Goal: Task Accomplishment & Management: Manage account settings

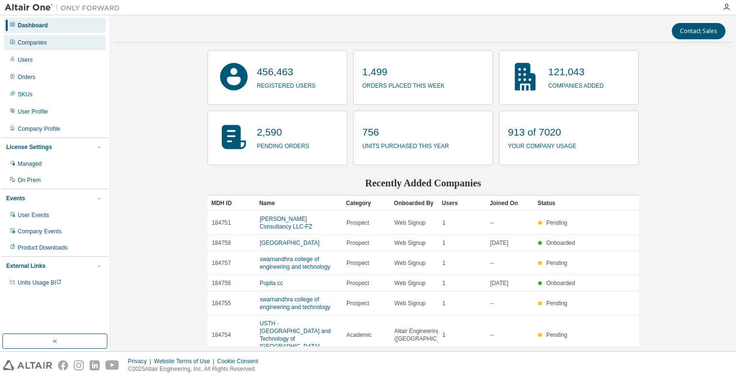
click at [48, 45] on div "Companies" at bounding box center [55, 42] width 102 height 15
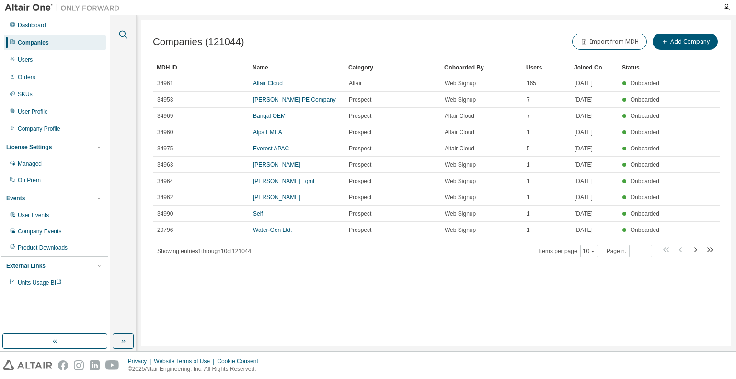
click at [123, 33] on icon "button" at bounding box center [122, 34] width 11 height 11
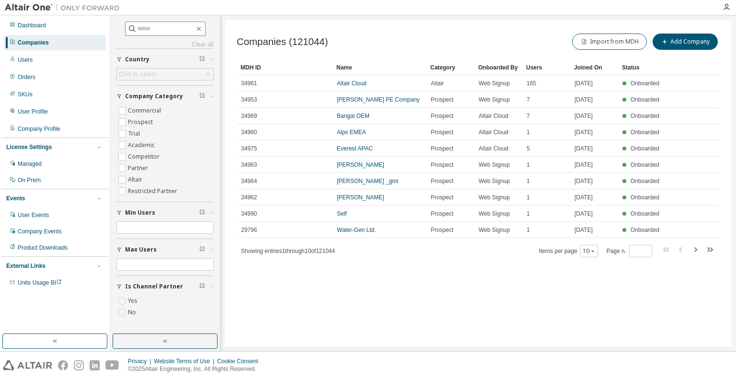
click at [137, 30] on input "text" at bounding box center [165, 29] width 57 height 10
type input "**********"
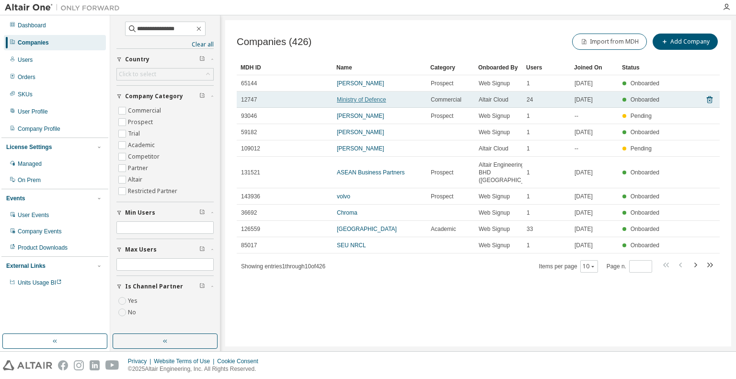
click at [361, 100] on link "Ministry of Defence" at bounding box center [361, 99] width 49 height 7
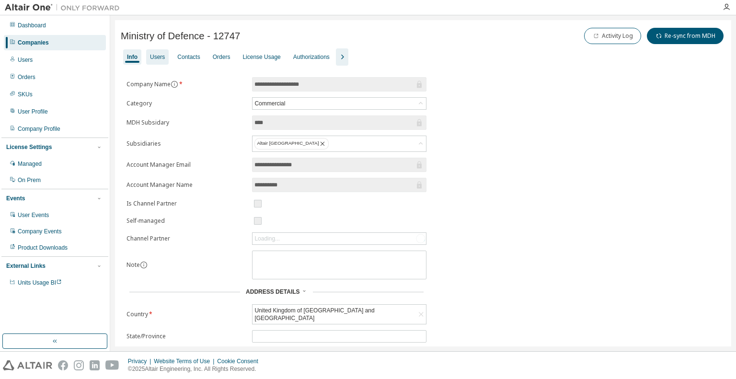
click at [161, 57] on div "Users" at bounding box center [157, 57] width 15 height 8
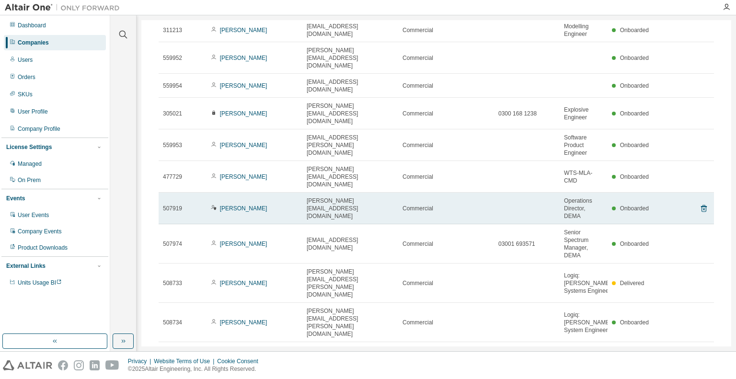
scroll to position [95, 0]
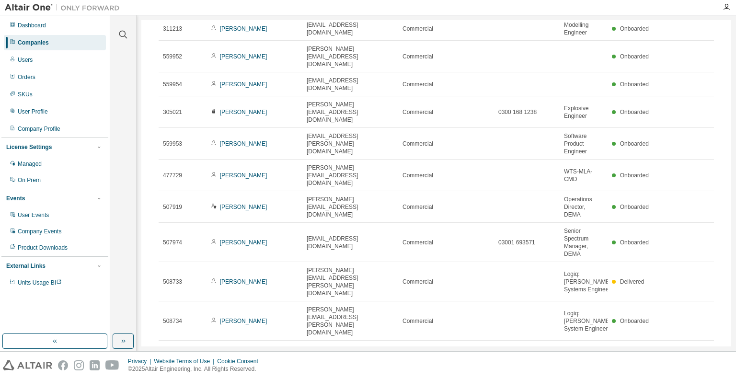
click at [698, 346] on icon "button" at bounding box center [703, 351] width 11 height 11
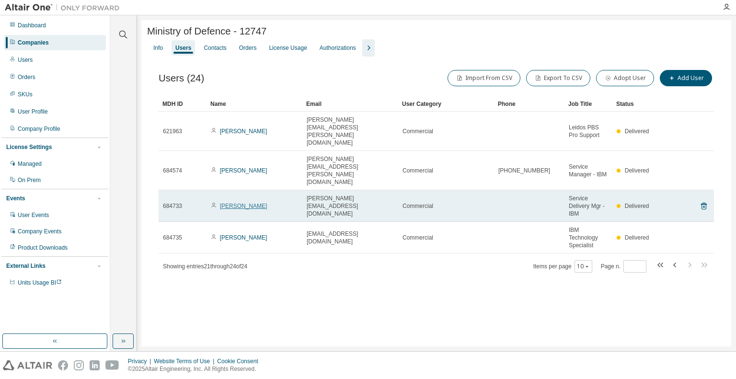
click at [238, 203] on link "James Wright" at bounding box center [243, 206] width 47 height 7
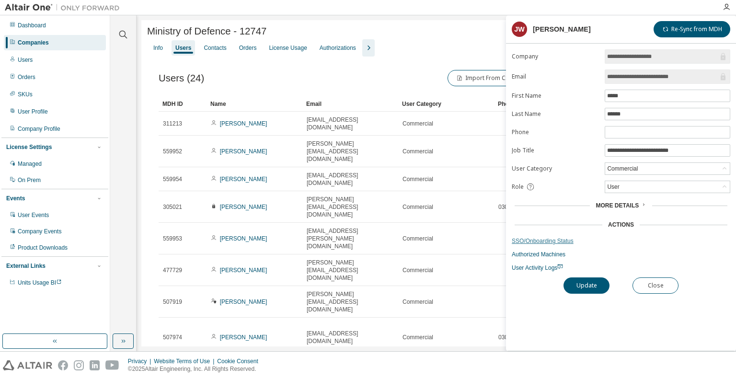
click at [555, 241] on link "SSO/Onboarding Status" at bounding box center [621, 241] width 218 height 8
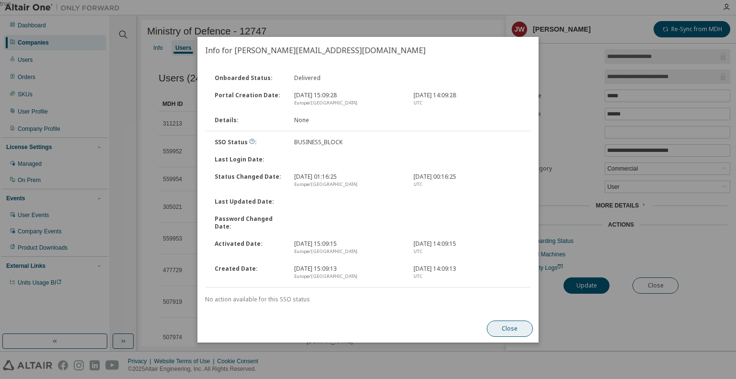
drag, startPoint x: 510, startPoint y: 329, endPoint x: 513, endPoint y: 323, distance: 6.4
click at [510, 329] on button "Close" at bounding box center [510, 328] width 46 height 16
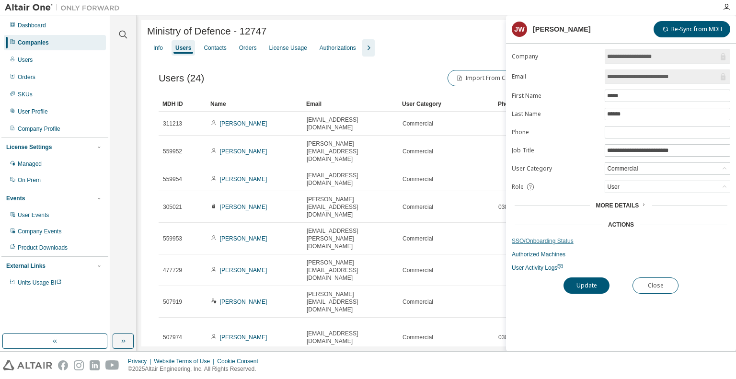
click at [538, 238] on link "SSO/Onboarding Status" at bounding box center [621, 241] width 218 height 8
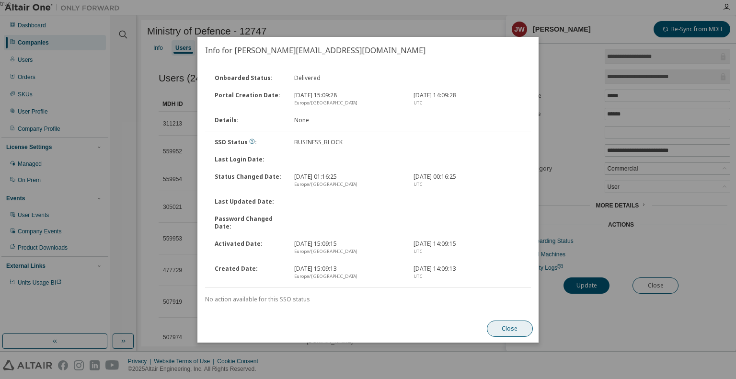
click at [505, 332] on button "Close" at bounding box center [510, 328] width 46 height 16
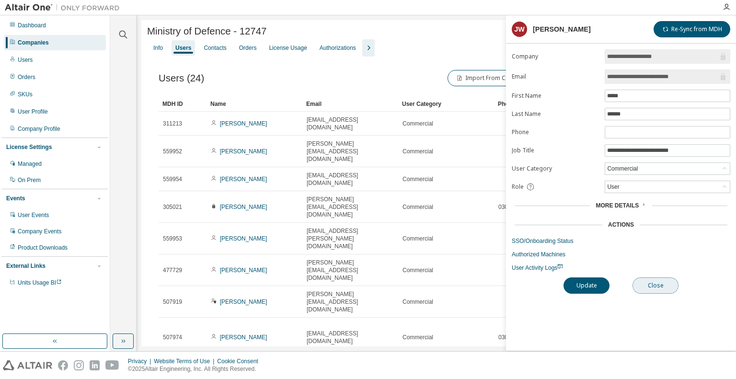
click at [659, 286] on button "Close" at bounding box center [655, 285] width 46 height 16
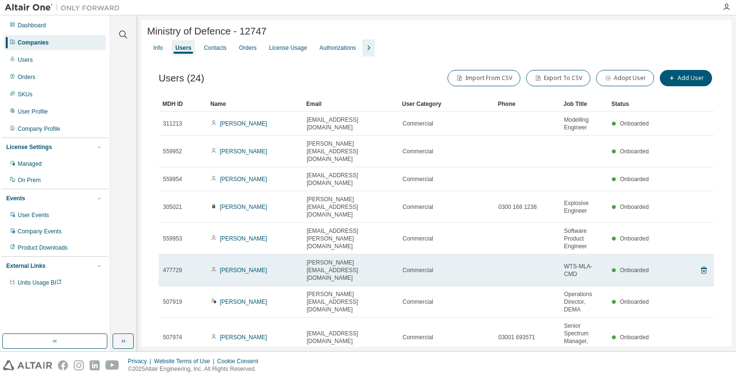
scroll to position [95, 0]
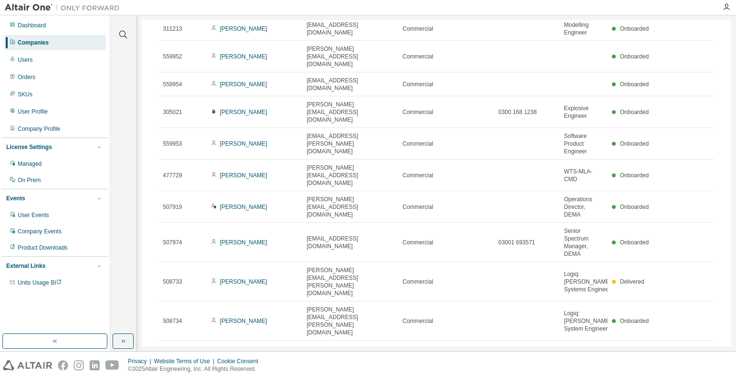
click at [698, 346] on icon "button" at bounding box center [703, 351] width 11 height 11
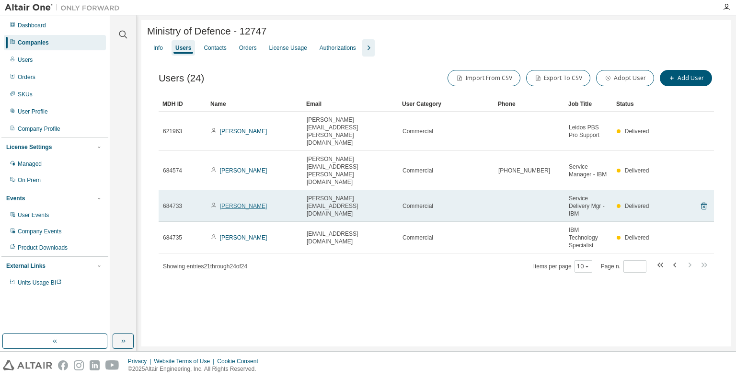
click at [234, 203] on link "James Wright" at bounding box center [243, 206] width 47 height 7
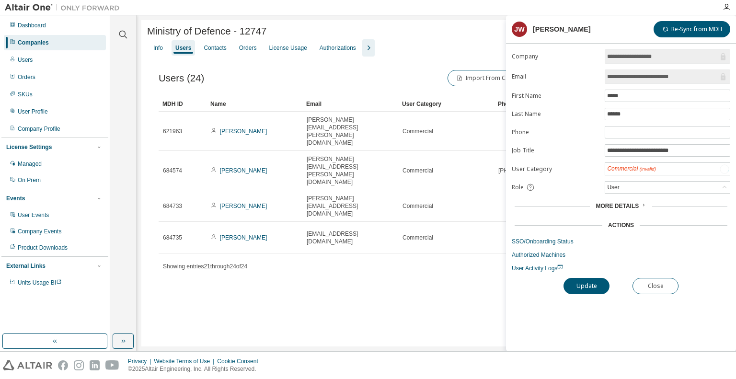
type input "*"
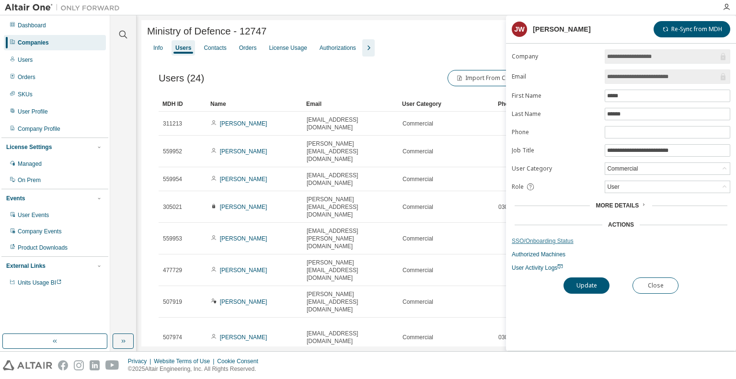
click at [519, 237] on link "SSO/Onboarding Status" at bounding box center [621, 241] width 218 height 8
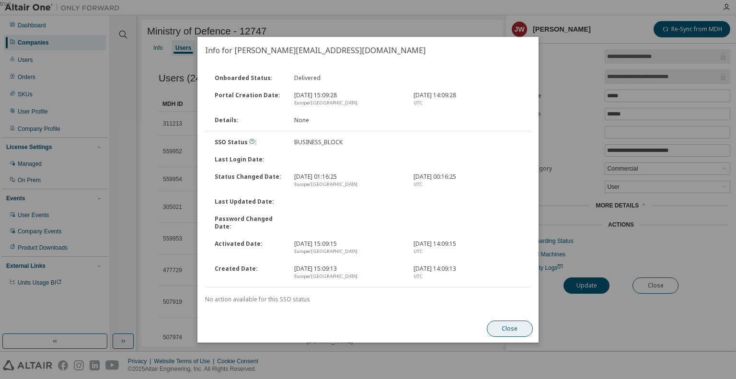
click at [518, 328] on button "Close" at bounding box center [510, 328] width 46 height 16
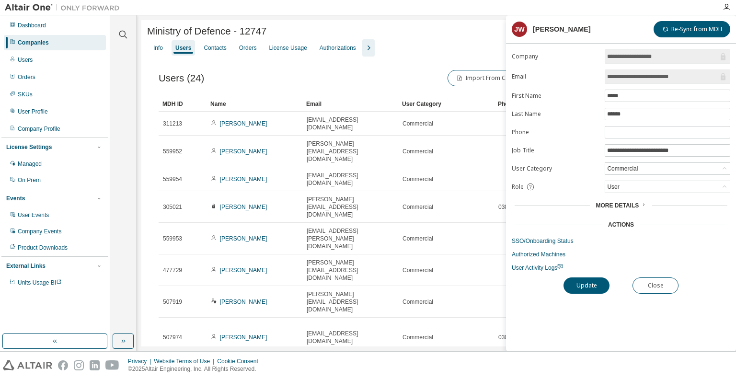
click at [251, 34] on span "Ministry of Defence - 12747" at bounding box center [206, 31] width 119 height 11
click at [267, 34] on div "Ministry of Defence - 12747" at bounding box center [436, 31] width 578 height 11
drag, startPoint x: 171, startPoint y: 37, endPoint x: 126, endPoint y: 44, distance: 44.6
click at [126, 44] on div "Clear all Status Onboarded Pending Sent Delivered Bounced Under Review Revoked …" at bounding box center [423, 183] width 626 height 336
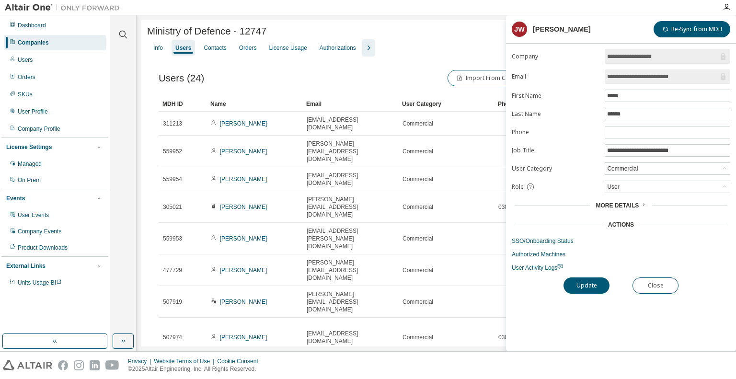
click at [39, 42] on div "Companies" at bounding box center [33, 43] width 31 height 8
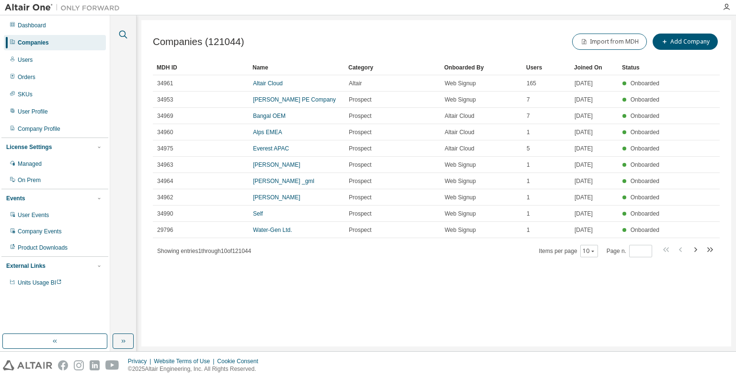
click at [124, 33] on icon "button" at bounding box center [122, 34] width 11 height 11
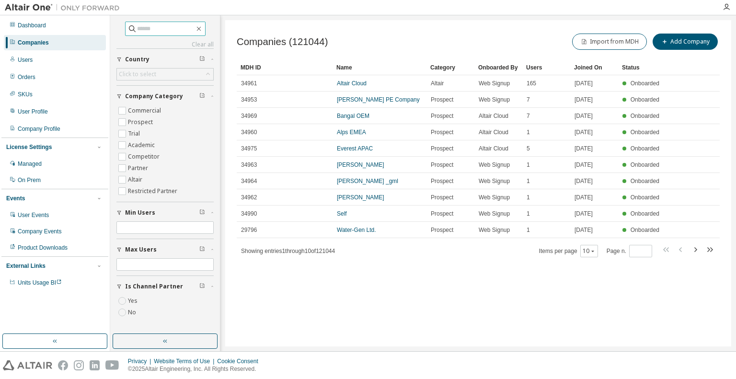
click at [170, 30] on input "text" at bounding box center [165, 29] width 57 height 10
paste input "**********"
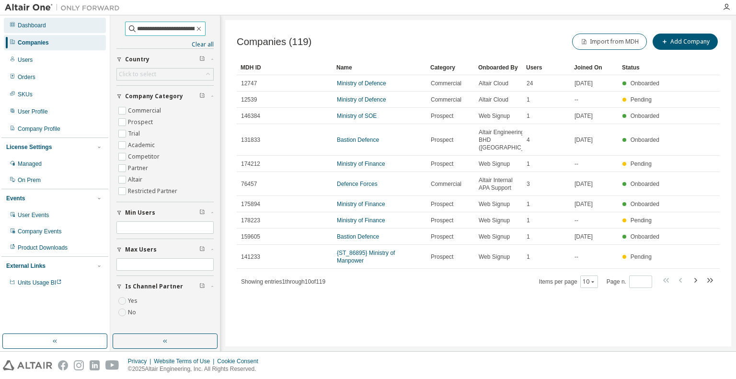
drag, startPoint x: 184, startPoint y: 27, endPoint x: 75, endPoint y: 19, distance: 110.0
click at [75, 19] on div "**********" at bounding box center [368, 183] width 736 height 336
type input "*****"
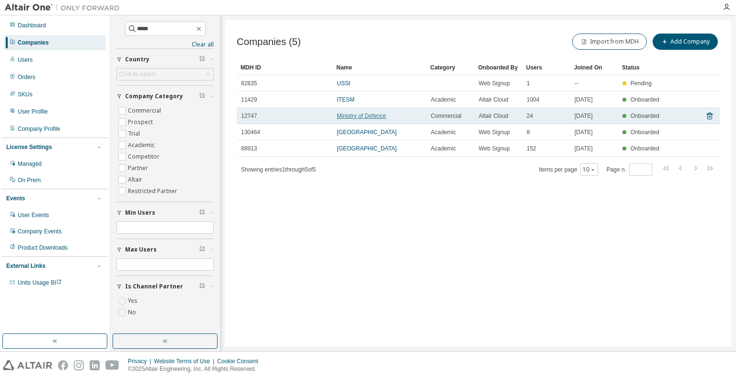
click at [356, 114] on link "Ministry of Defence" at bounding box center [361, 116] width 49 height 7
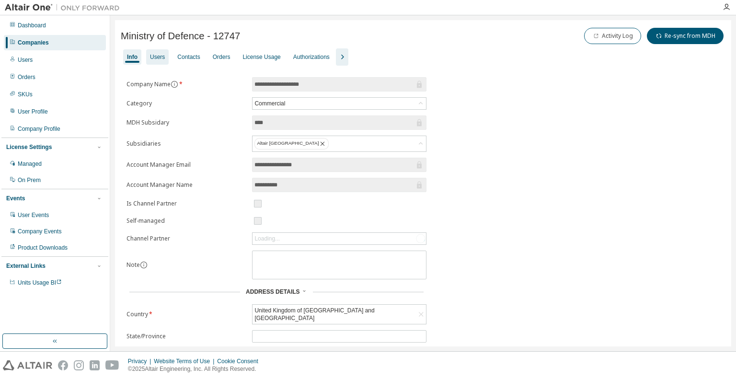
click at [160, 58] on div "Users" at bounding box center [157, 57] width 15 height 8
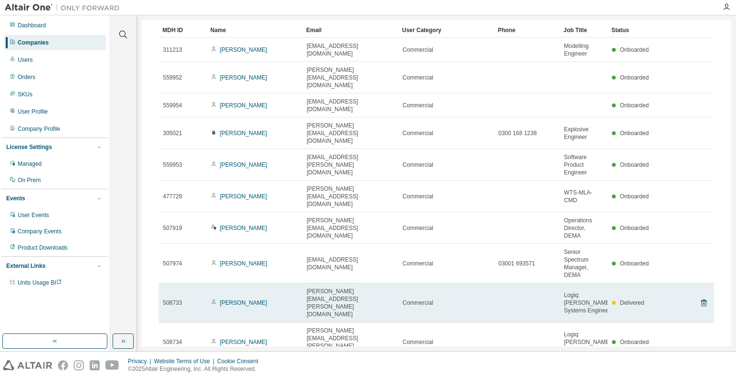
scroll to position [95, 0]
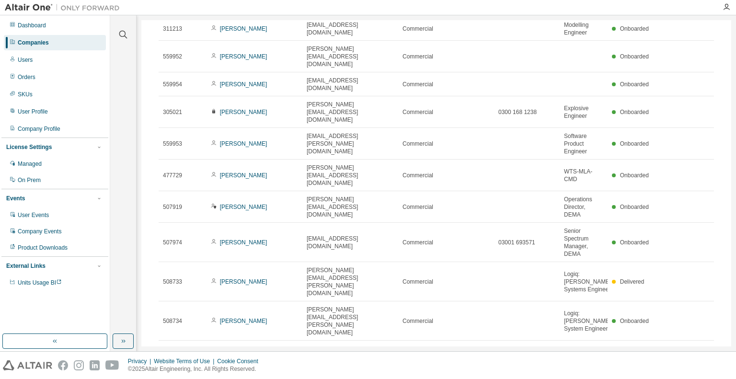
click at [698, 346] on icon "button" at bounding box center [703, 351] width 11 height 11
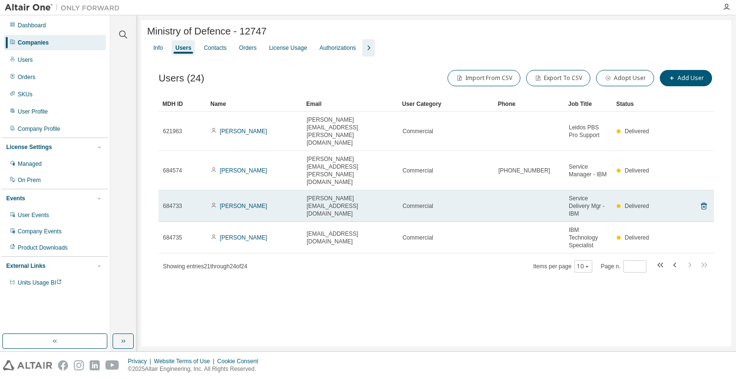
click at [229, 190] on td "James Wright" at bounding box center [254, 206] width 96 height 32
click at [230, 203] on link "James Wright" at bounding box center [243, 206] width 47 height 7
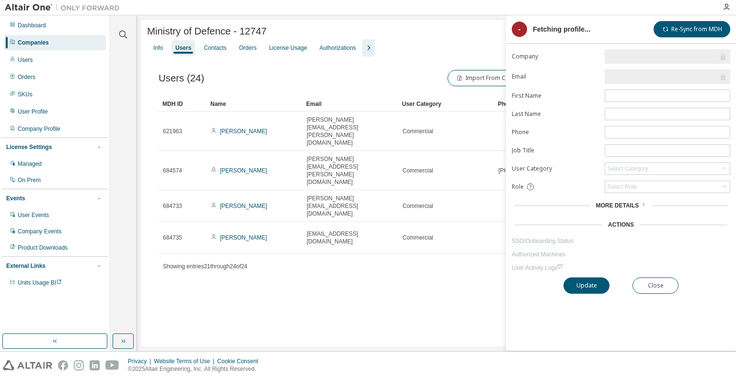
type input "*"
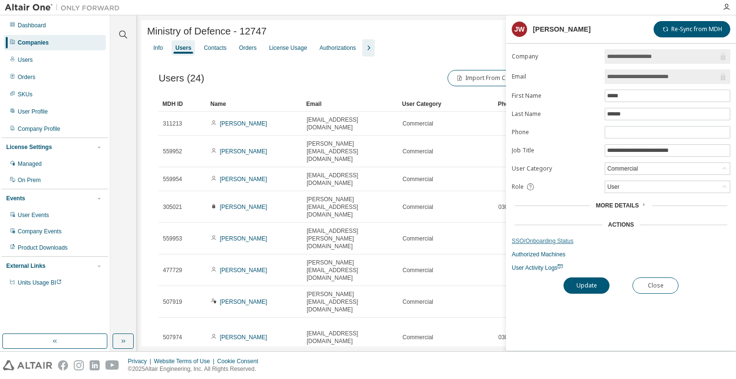
click at [542, 239] on link "SSO/Onboarding Status" at bounding box center [621, 241] width 218 height 8
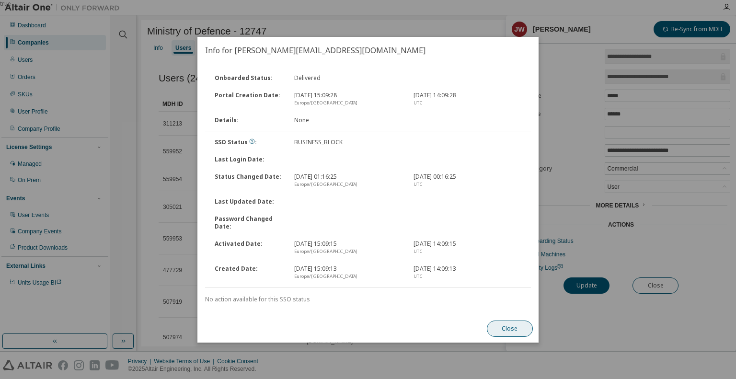
click at [508, 328] on button "Close" at bounding box center [510, 328] width 46 height 16
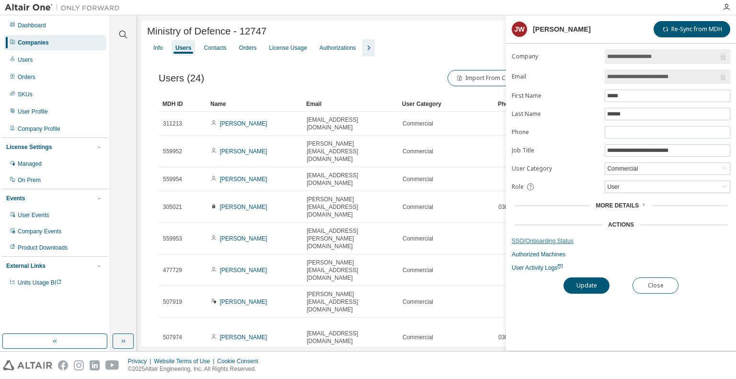
click at [537, 237] on link "SSO/Onboarding Status" at bounding box center [621, 241] width 218 height 8
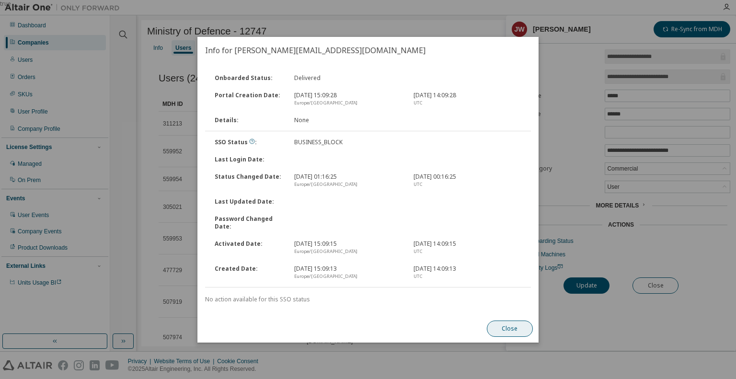
click at [507, 328] on button "Close" at bounding box center [510, 328] width 46 height 16
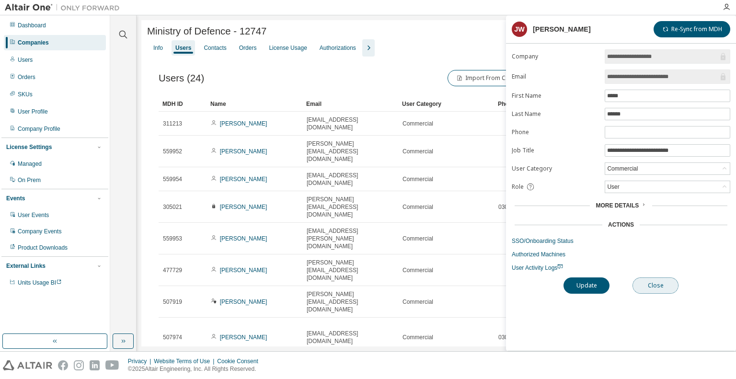
click at [648, 288] on button "Close" at bounding box center [655, 285] width 46 height 16
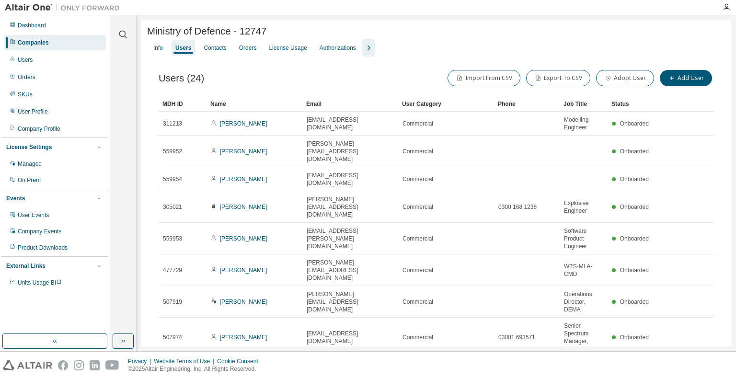
click at [265, 31] on span "Ministry of Defence - 12747" at bounding box center [206, 31] width 119 height 11
click at [260, 31] on span "Ministry of Defence - 12747" at bounding box center [206, 31] width 119 height 11
copy span "12747"
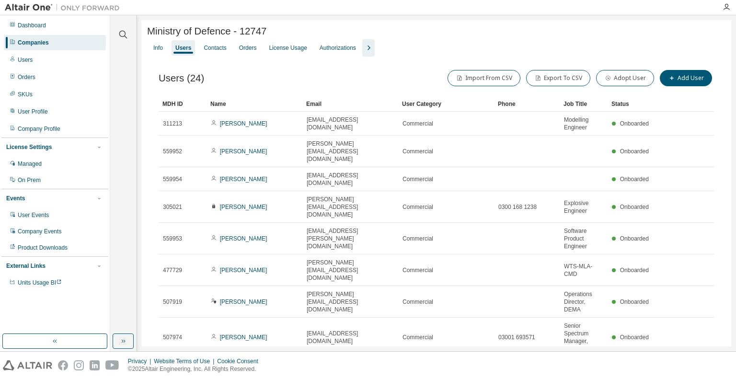
click at [21, 39] on div "Companies" at bounding box center [33, 43] width 31 height 8
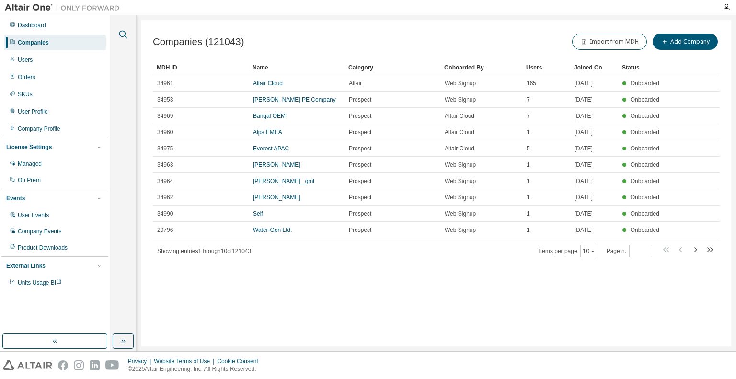
click at [120, 34] on icon "button" at bounding box center [122, 34] width 11 height 11
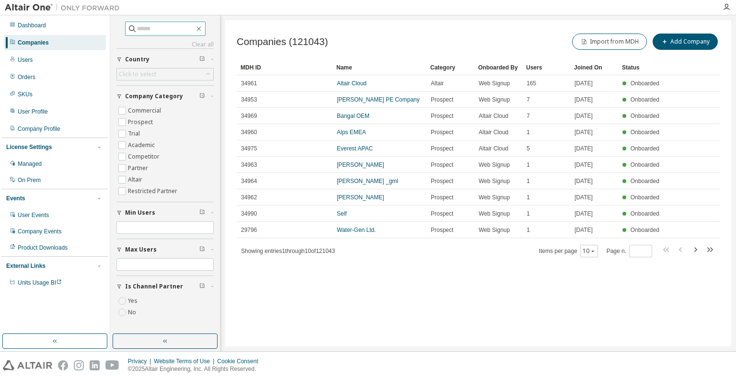
click at [156, 28] on input "text" at bounding box center [165, 29] width 57 height 10
paste input "*****"
type input "*****"
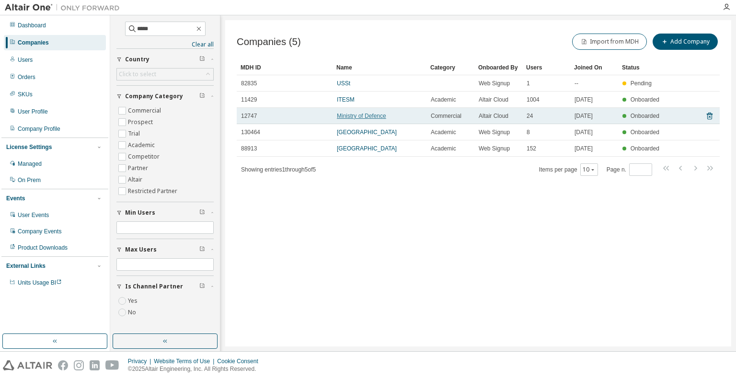
click at [369, 114] on link "Ministry of Defence" at bounding box center [361, 116] width 49 height 7
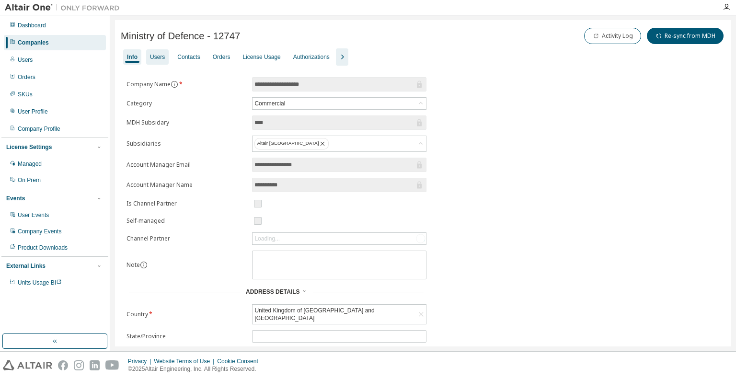
click at [151, 55] on div "Users" at bounding box center [157, 57] width 15 height 8
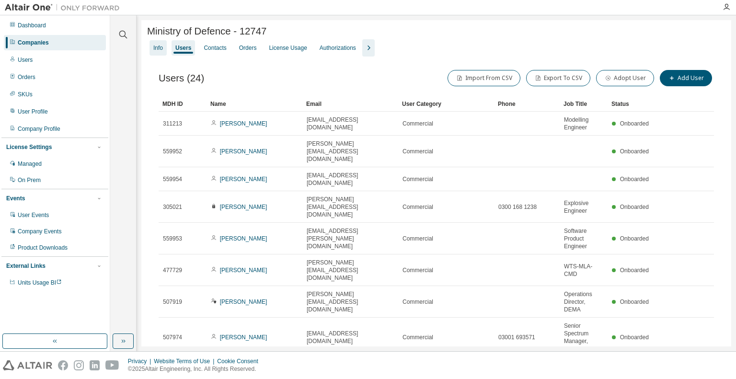
click at [162, 52] on div "Info" at bounding box center [158, 48] width 10 height 8
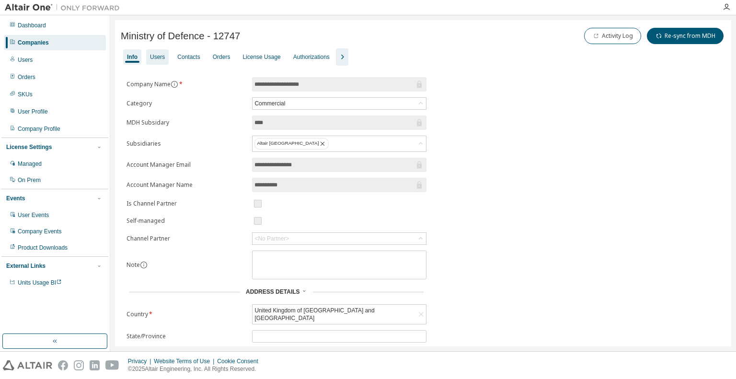
click at [159, 57] on div "Users" at bounding box center [157, 57] width 15 height 8
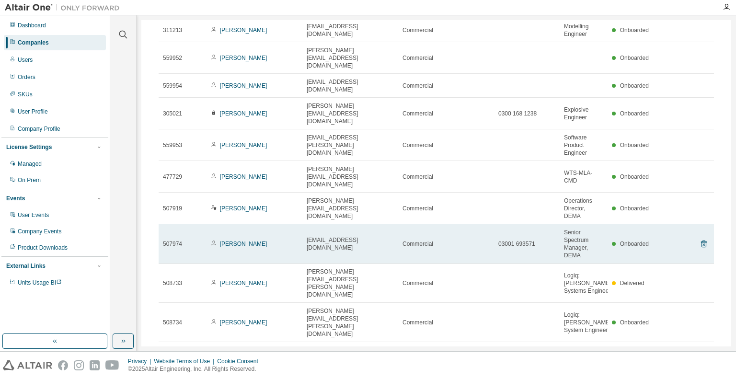
scroll to position [95, 0]
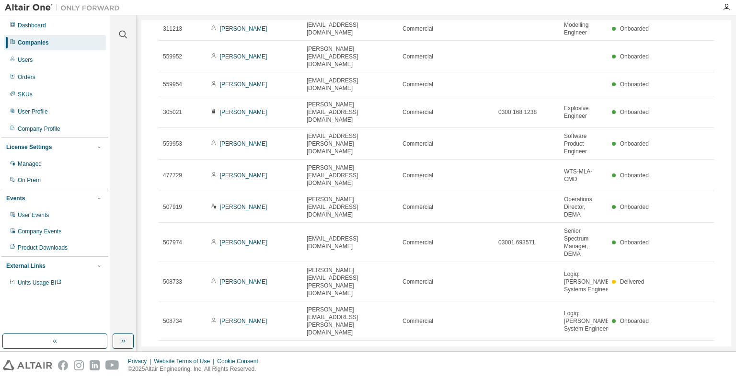
click at [699, 346] on icon "button" at bounding box center [703, 351] width 11 height 11
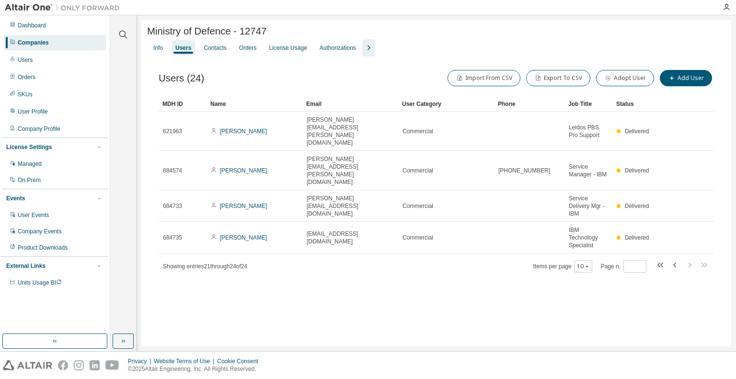
scroll to position [0, 0]
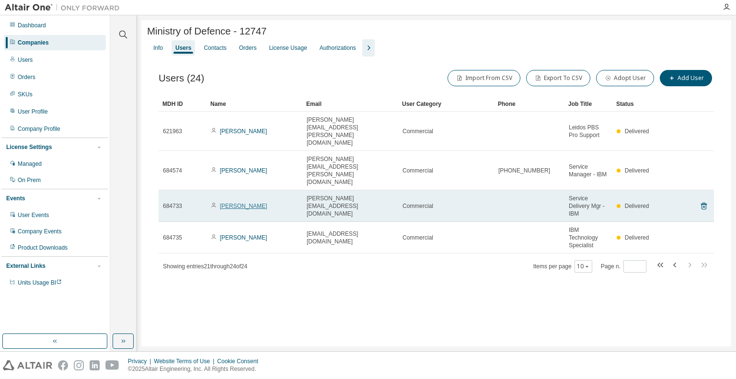
click at [232, 203] on link "James Wright" at bounding box center [243, 206] width 47 height 7
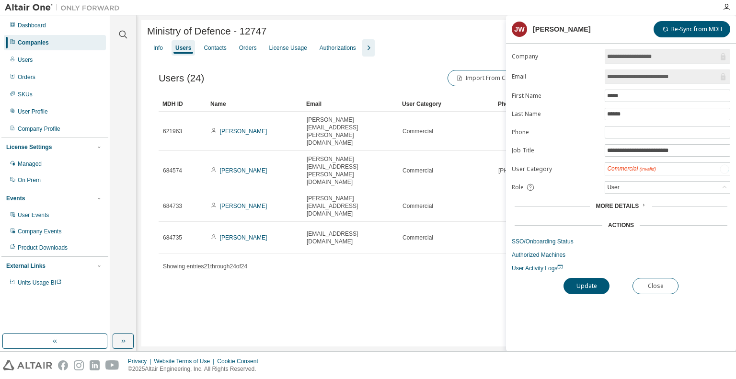
type input "*"
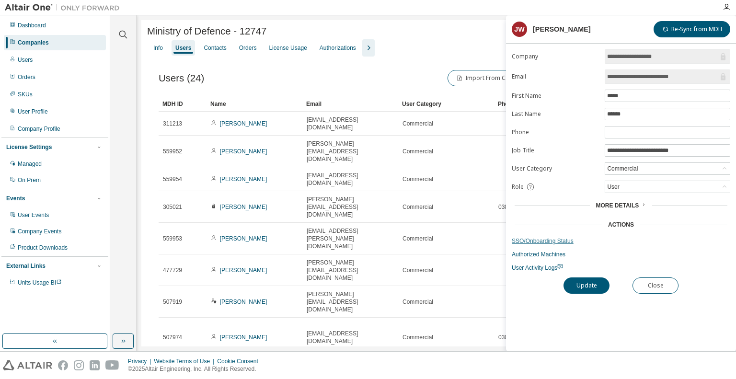
click at [542, 238] on link "SSO/Onboarding Status" at bounding box center [621, 241] width 218 height 8
